Goal: Task Accomplishment & Management: Use online tool/utility

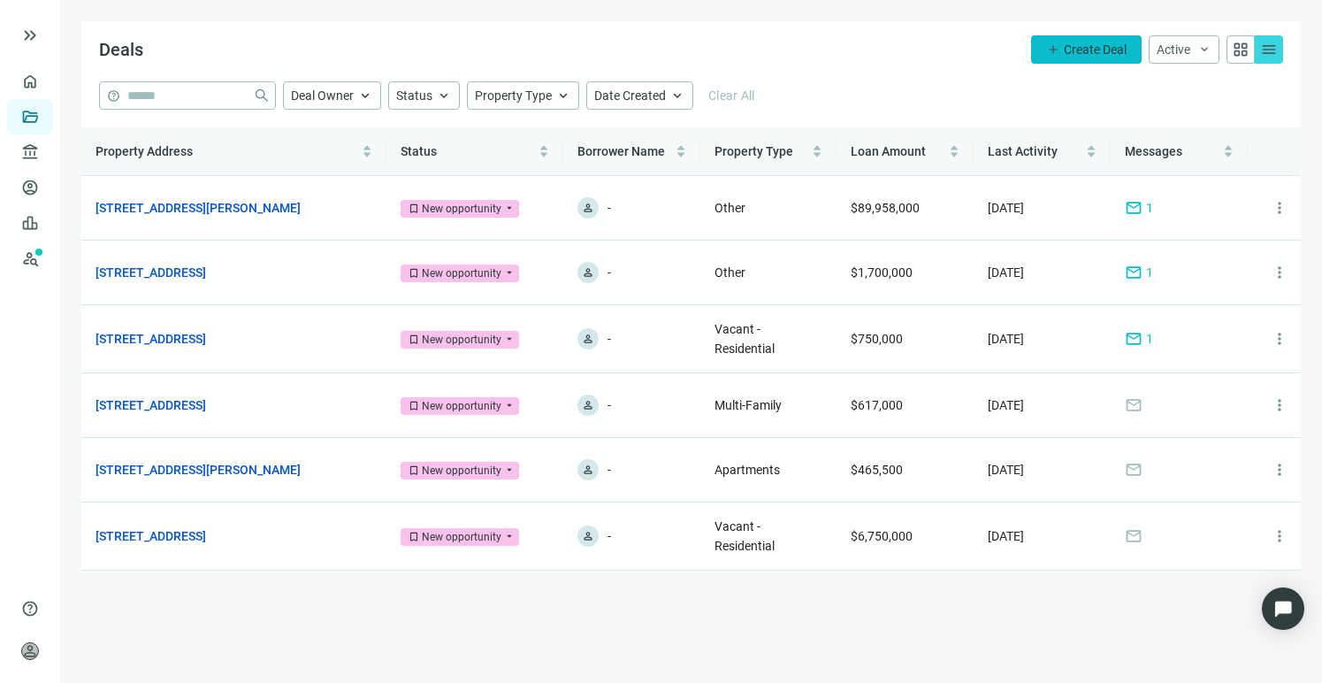
click at [1052, 53] on span "add" at bounding box center [1053, 49] width 14 height 14
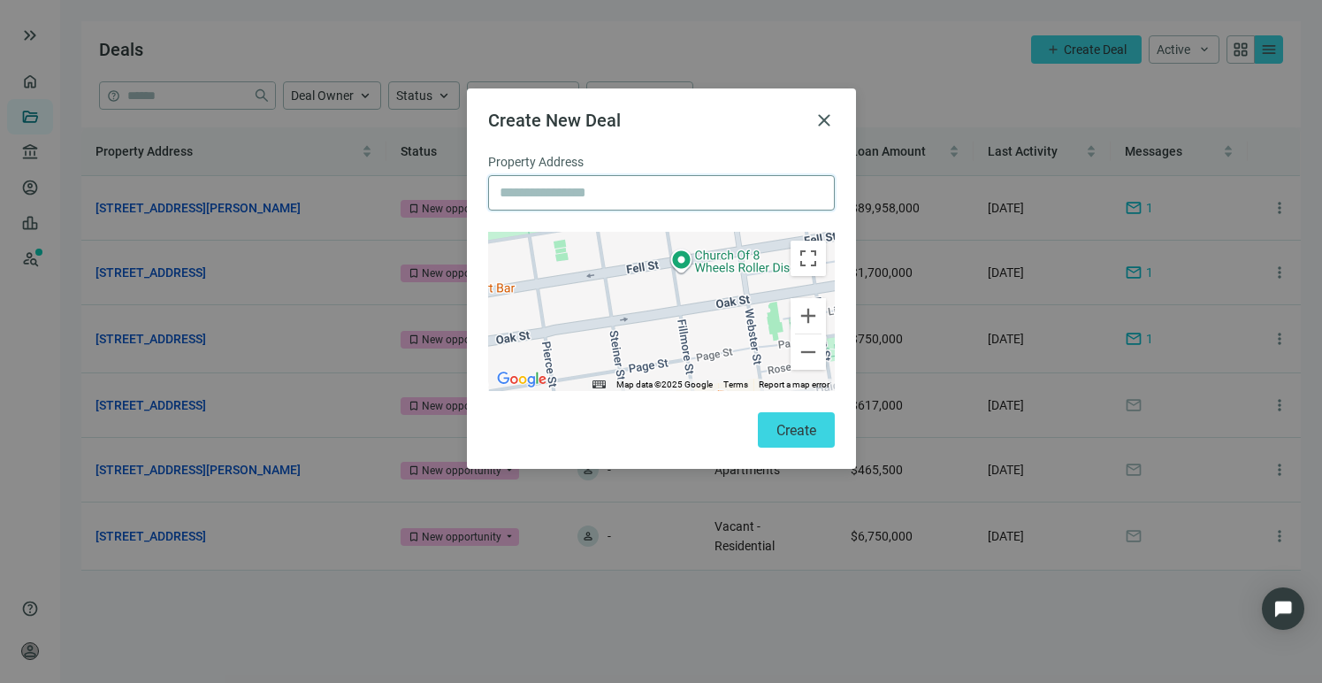
click at [603, 193] on input "text" at bounding box center [662, 193] width 324 height 34
click at [817, 119] on span "close" at bounding box center [824, 120] width 21 height 21
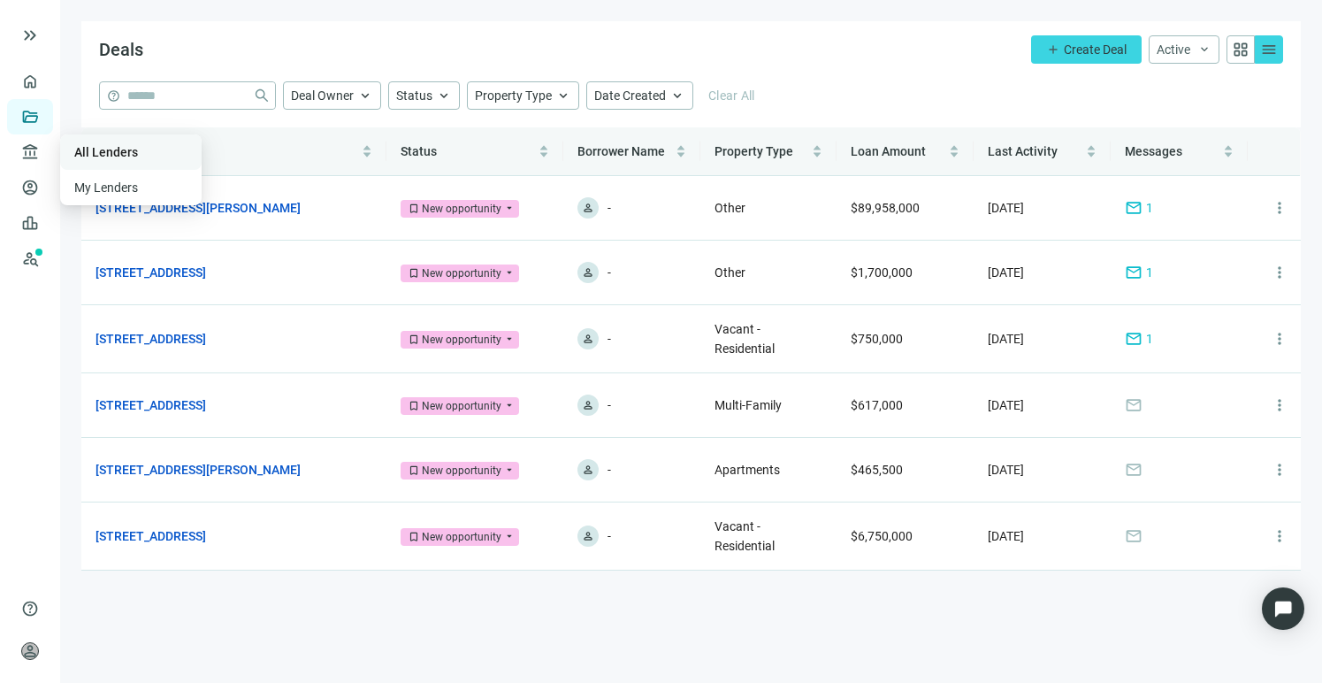
click at [109, 151] on link "All Lenders" at bounding box center [106, 152] width 64 height 14
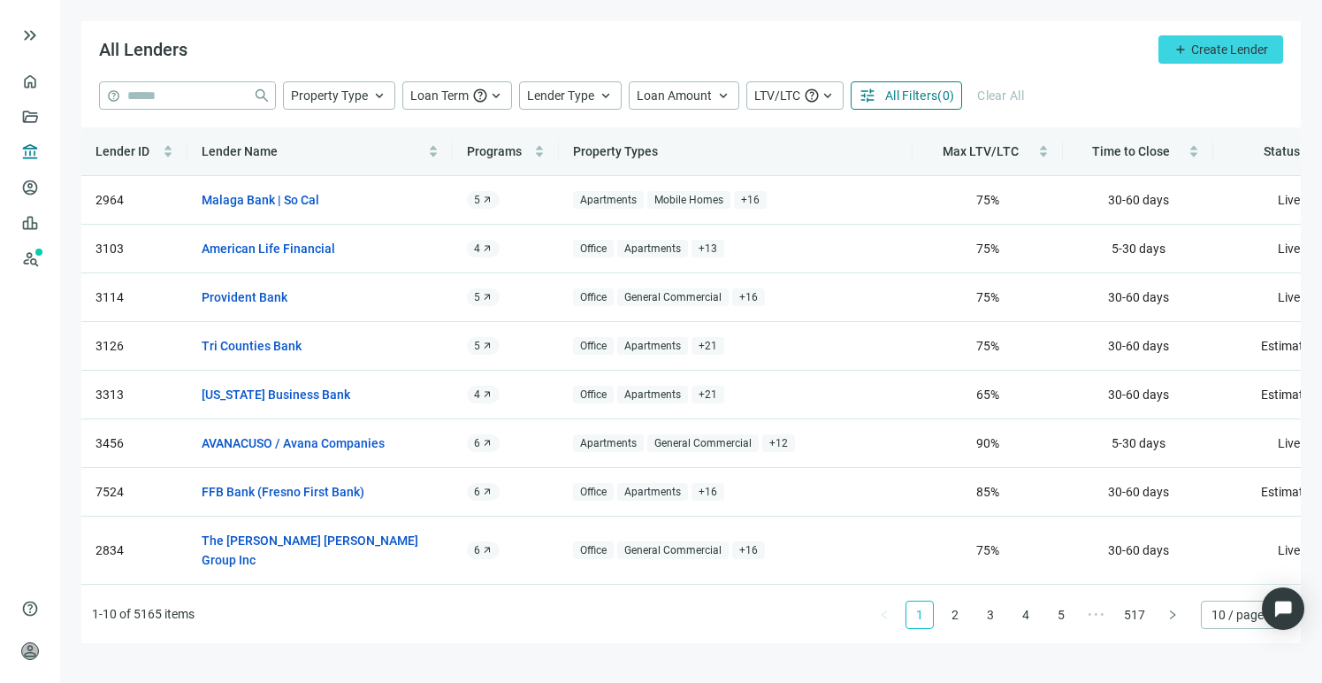
click at [915, 100] on span "All Filters" at bounding box center [911, 95] width 52 height 14
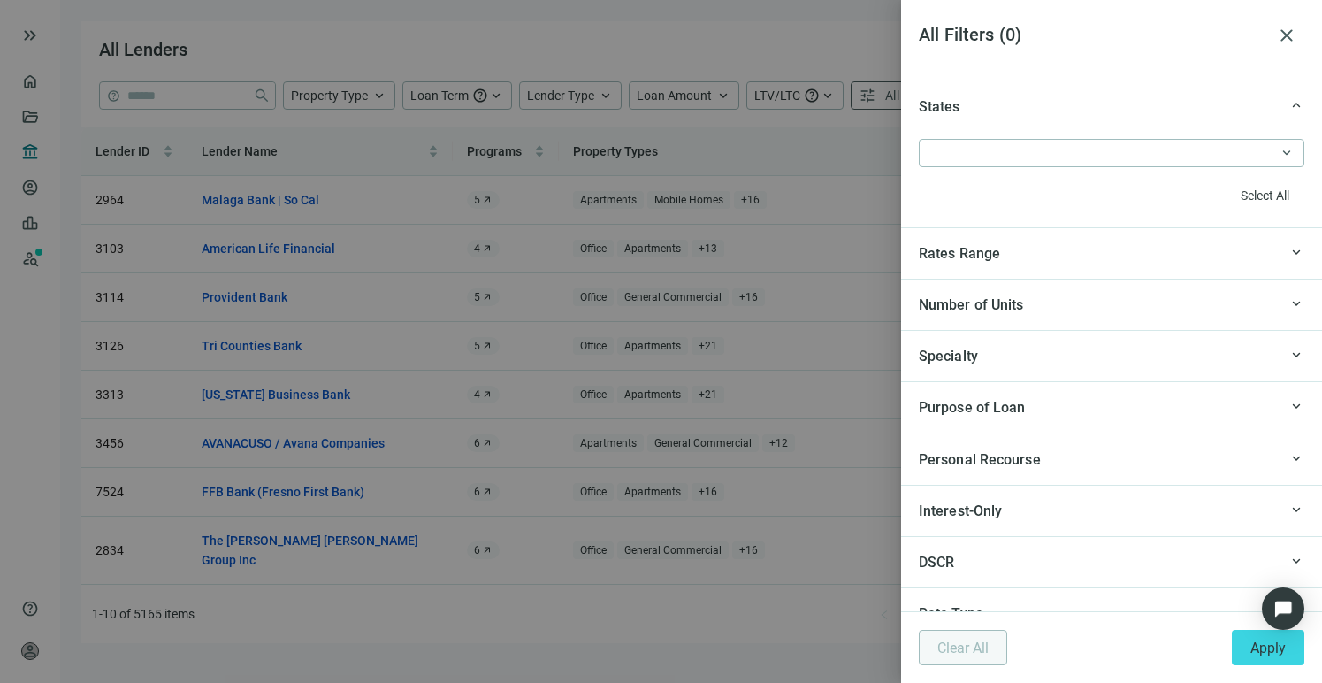
scroll to position [1706, 0]
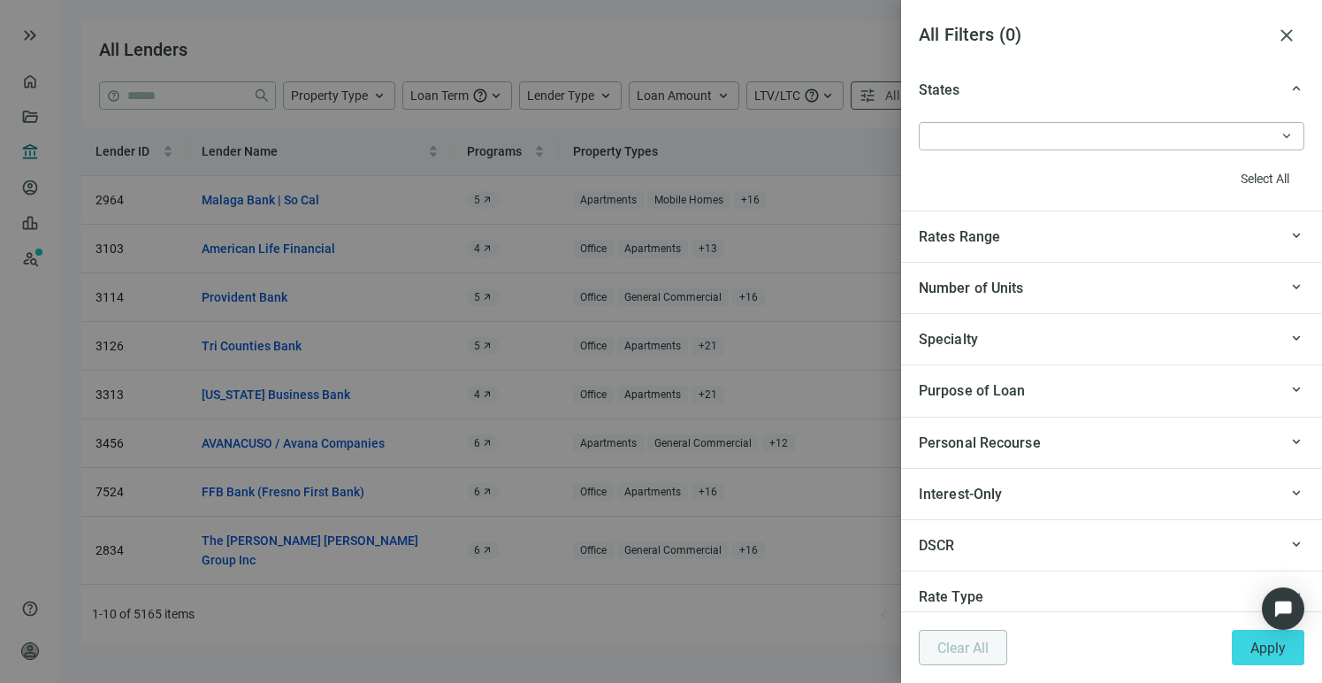
click at [1030, 335] on div "Specialty" at bounding box center [1098, 339] width 359 height 22
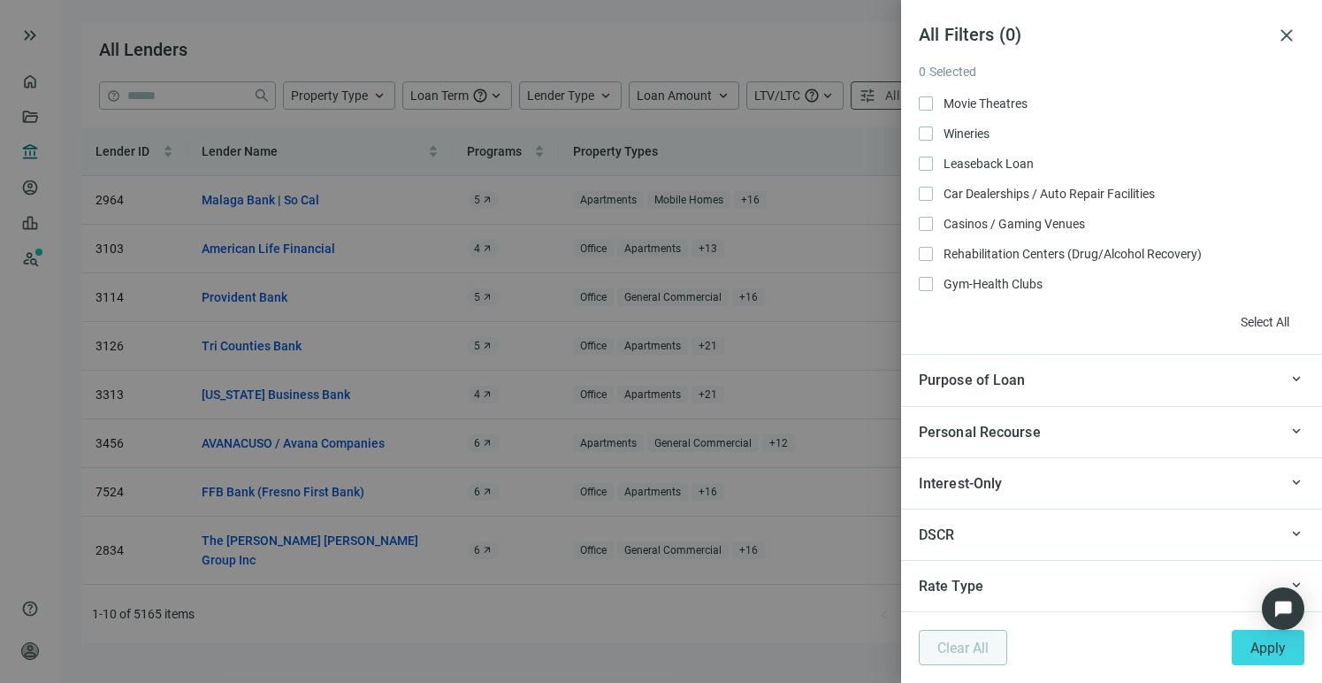
scroll to position [2079, 0]
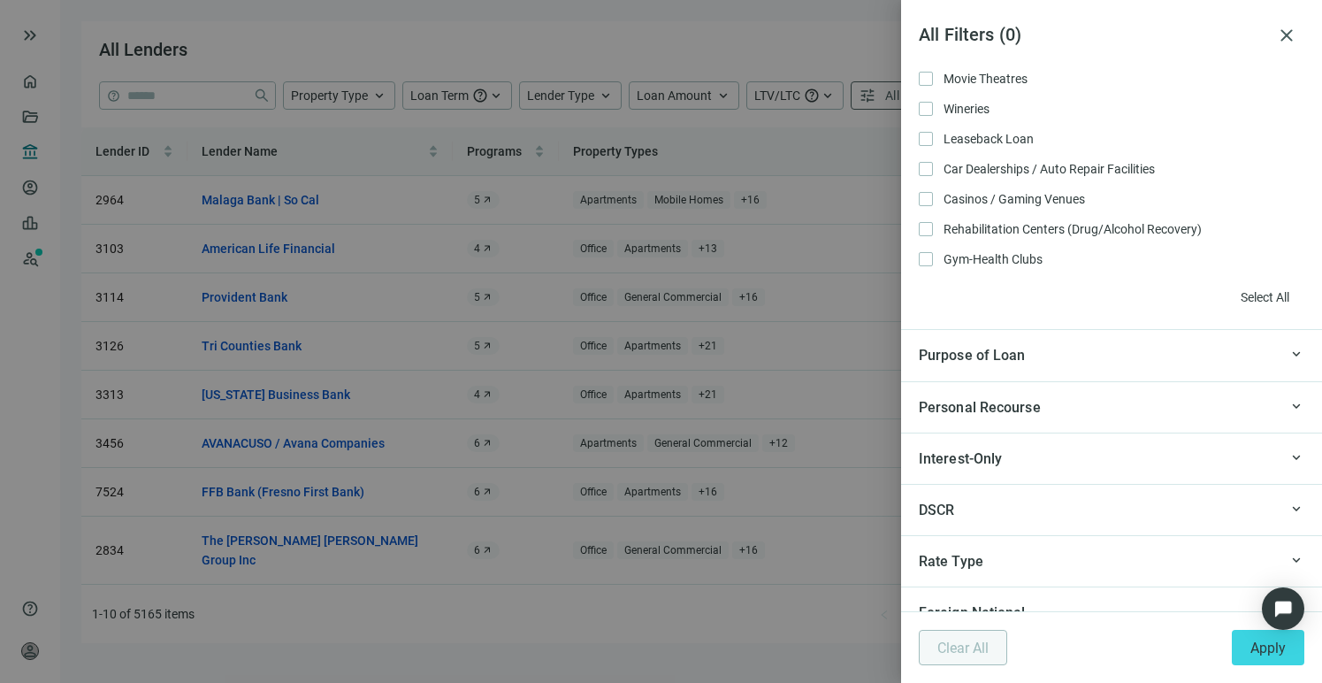
click at [1056, 364] on div "Purpose of Loan" at bounding box center [1098, 355] width 359 height 22
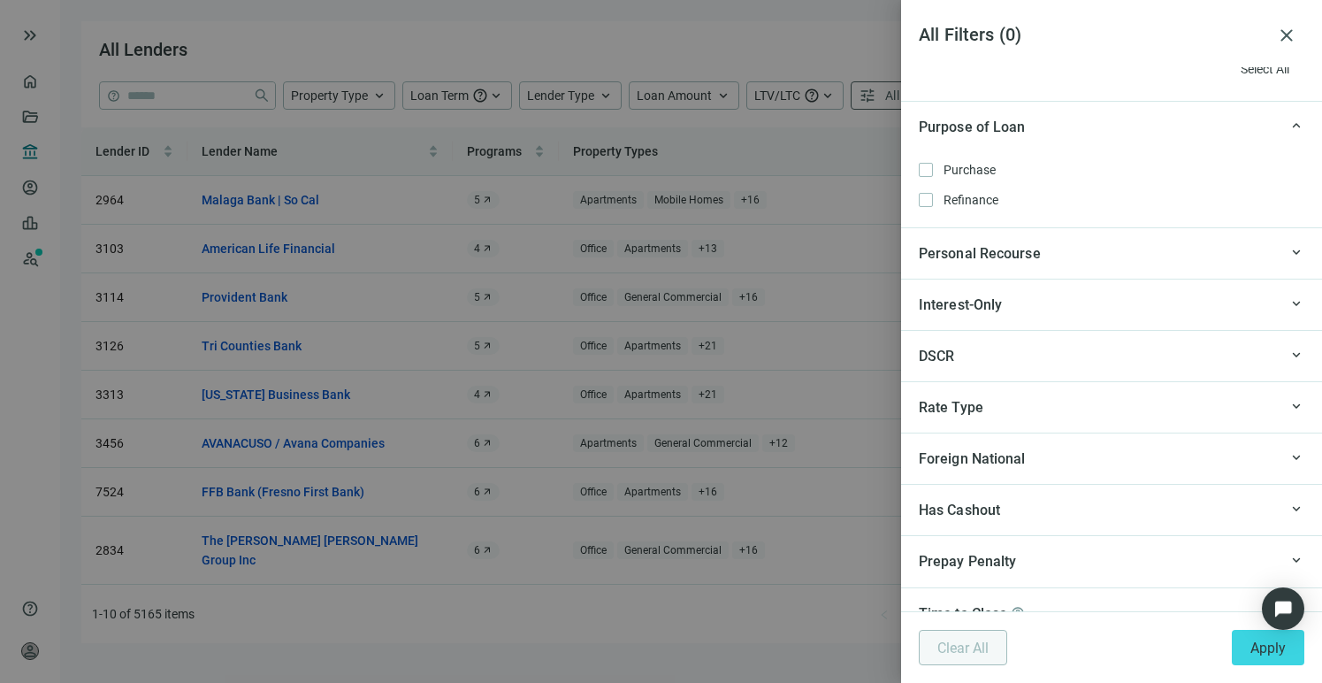
scroll to position [2335, 0]
